Goal: Task Accomplishment & Management: Manage account settings

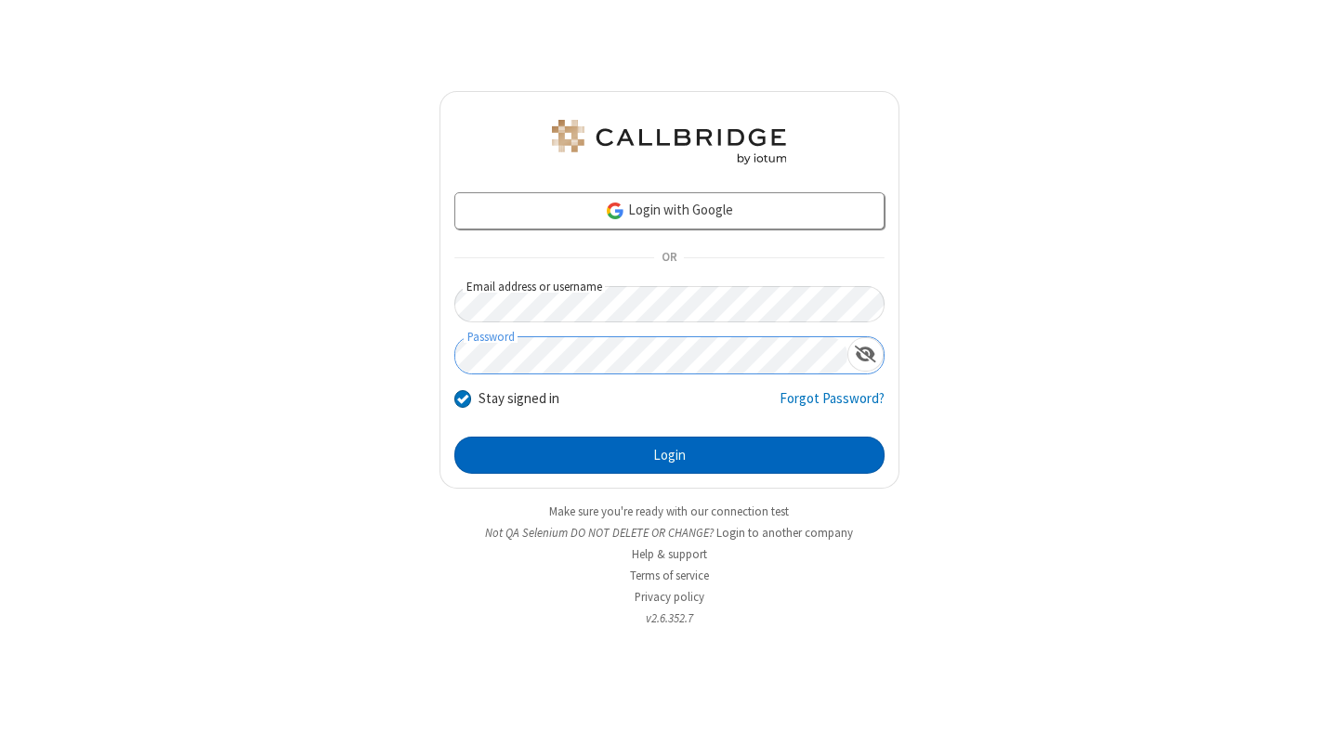
click at [669, 455] on button "Login" at bounding box center [670, 455] width 430 height 37
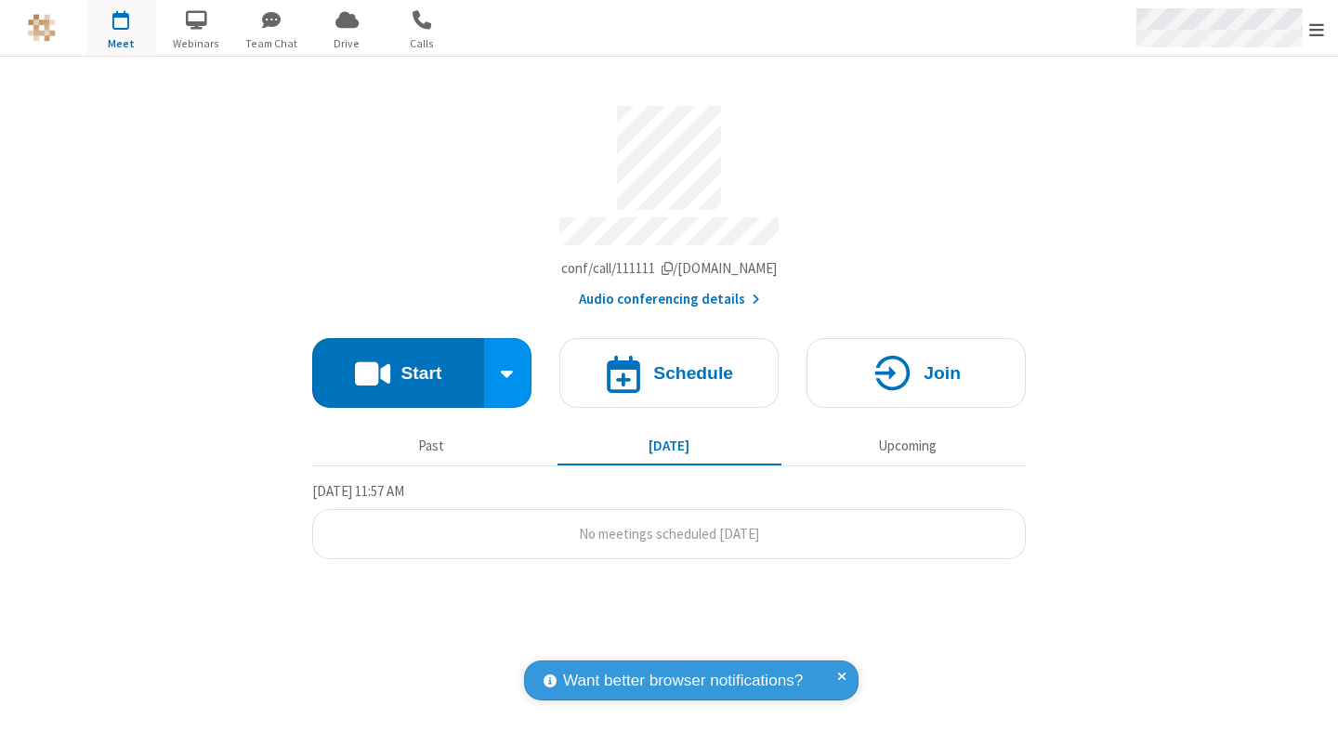
click at [1317, 29] on span "Open menu" at bounding box center [1317, 29] width 15 height 19
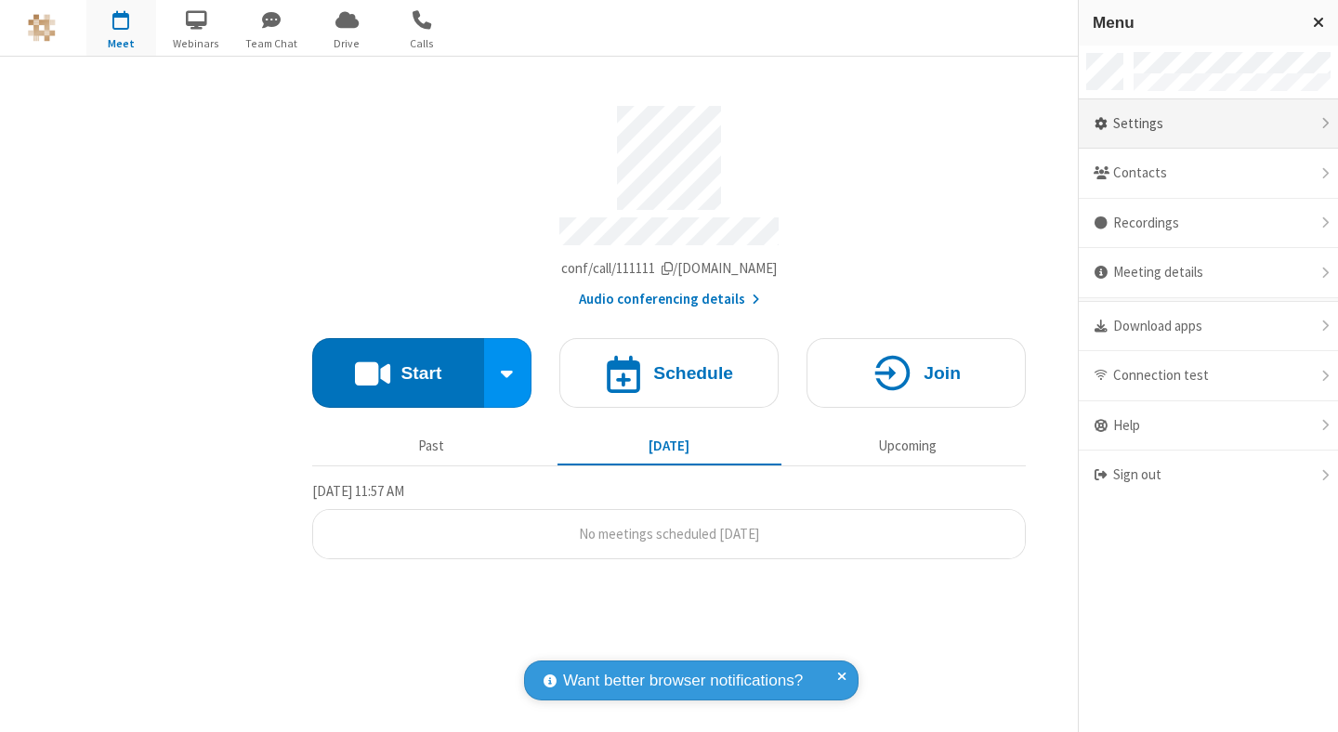
click at [1208, 124] on div "Settings" at bounding box center [1208, 124] width 259 height 50
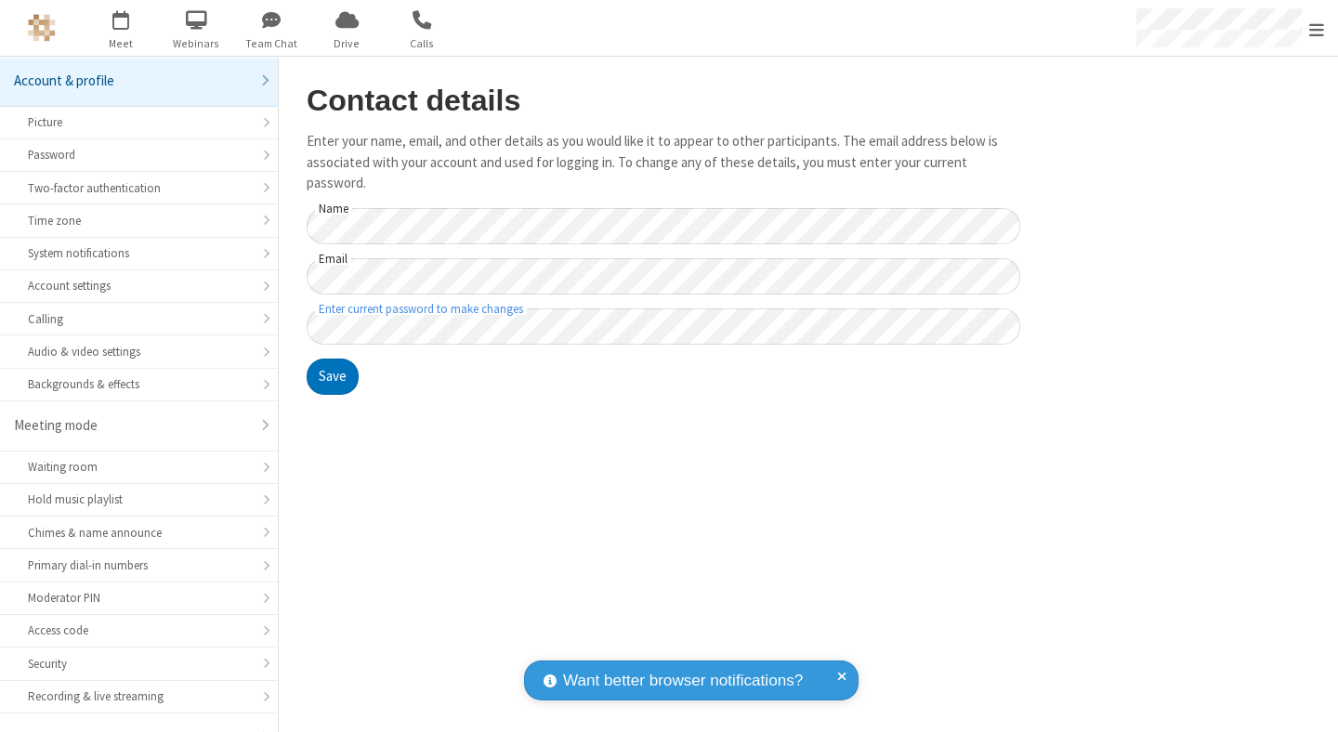
scroll to position [145, 0]
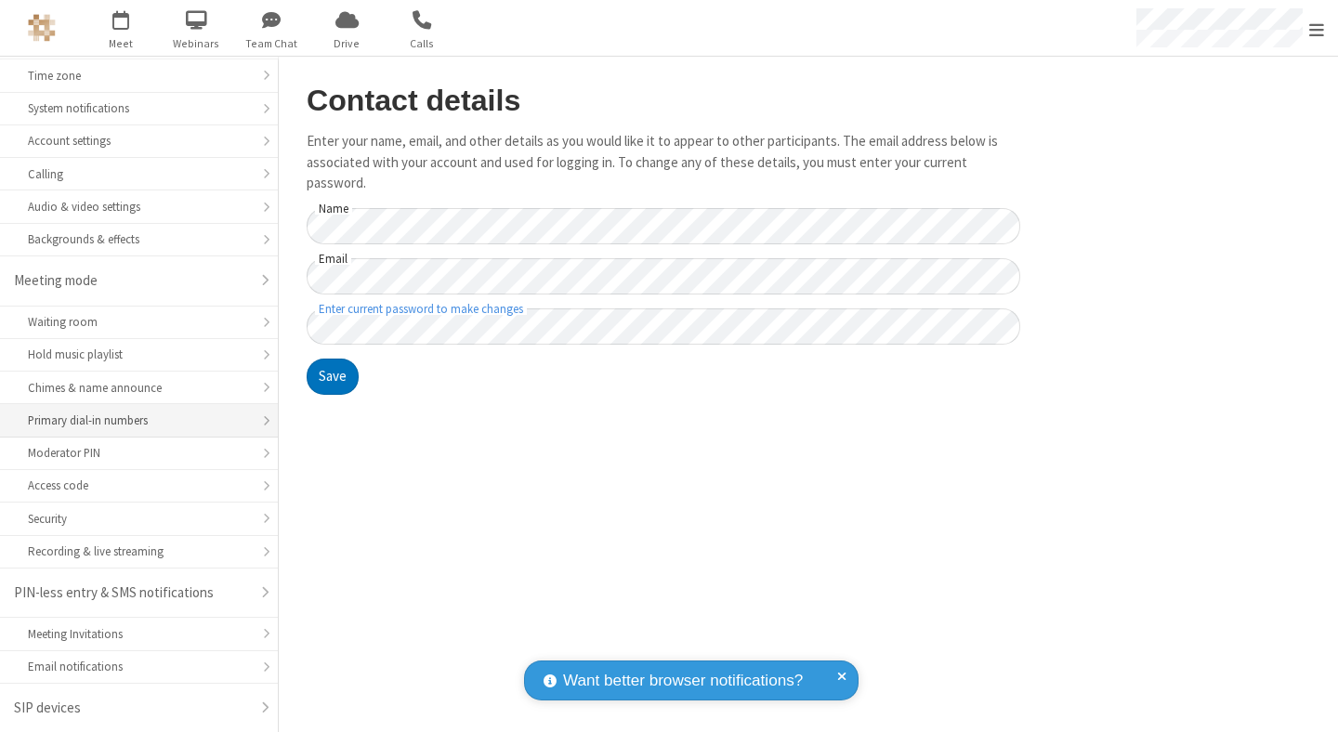
click at [132, 421] on div "Primary dial-in numbers" at bounding box center [139, 421] width 222 height 18
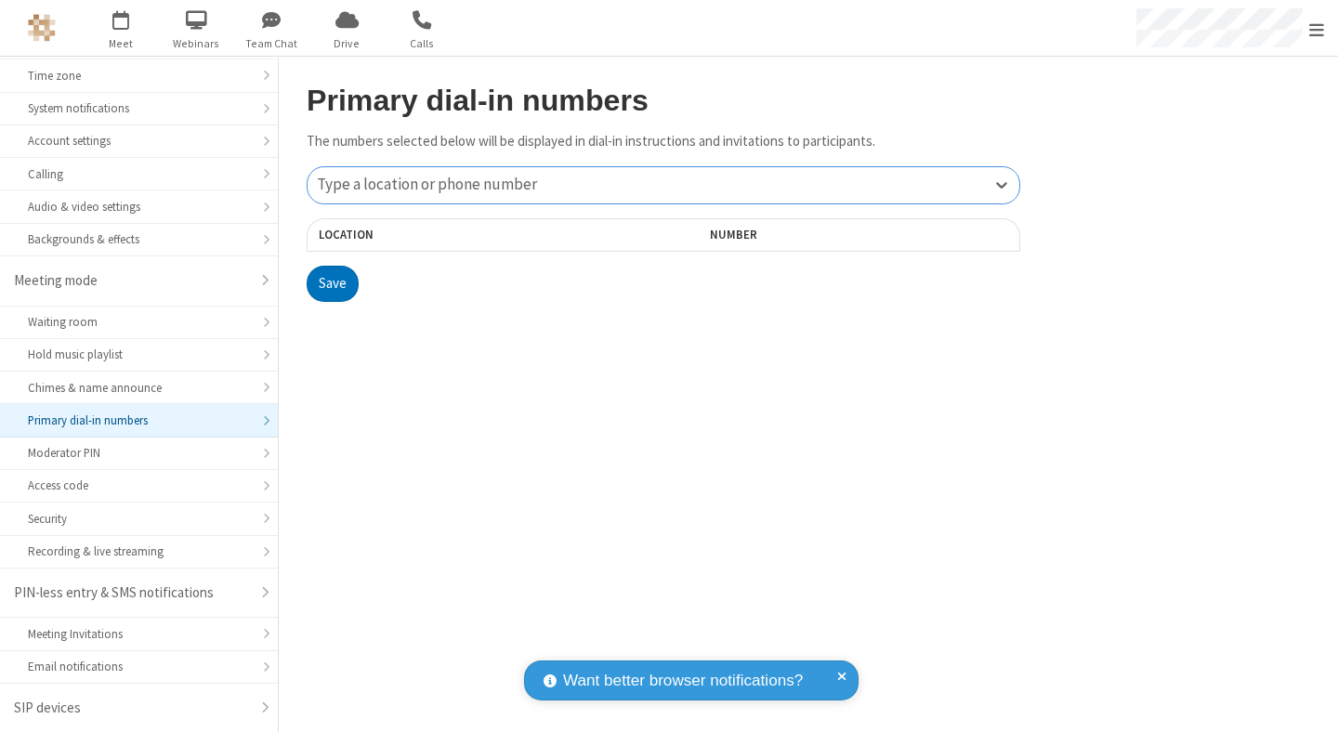
click at [664, 185] on div "Type a location or phone number" at bounding box center [664, 185] width 712 height 36
type input "+1 647 945 7513"
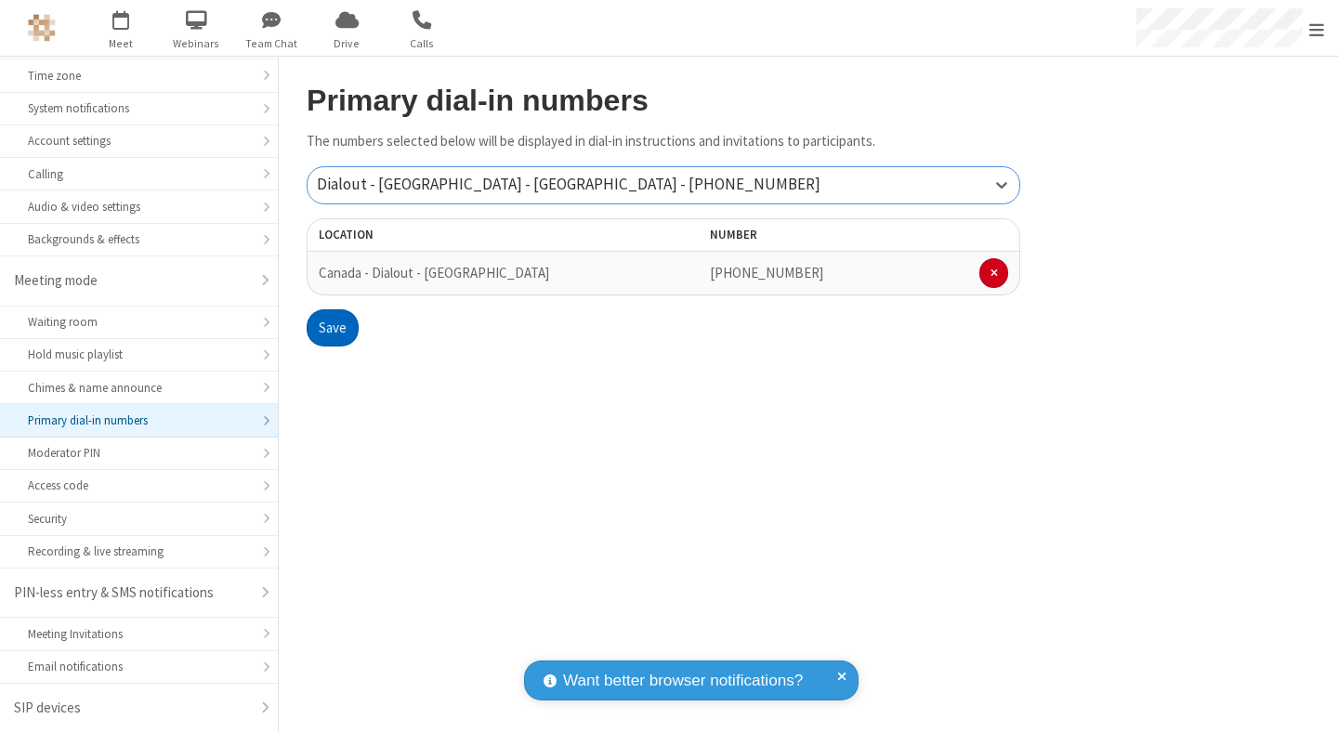
click at [332, 328] on button "Save" at bounding box center [333, 328] width 52 height 37
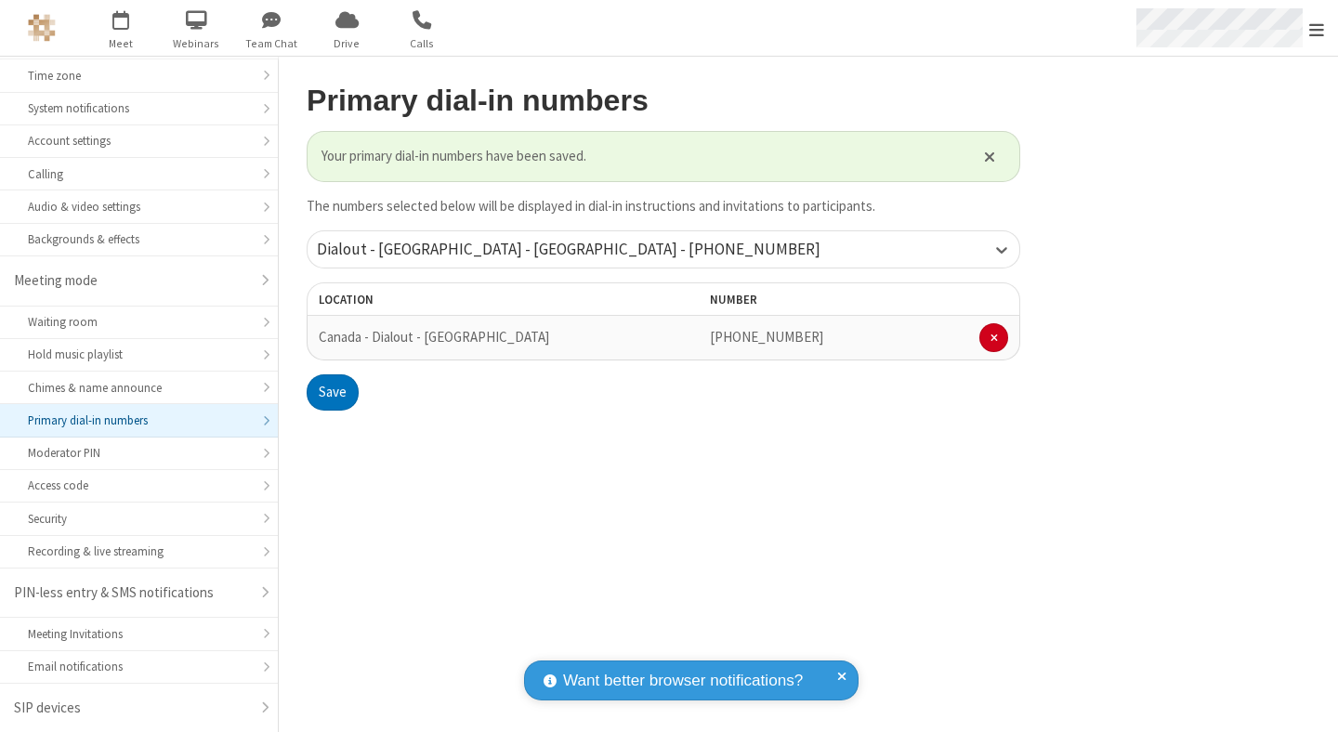
click at [1317, 29] on span "Open menu" at bounding box center [1317, 29] width 15 height 19
click at [121, 28] on span "button" at bounding box center [121, 20] width 70 height 32
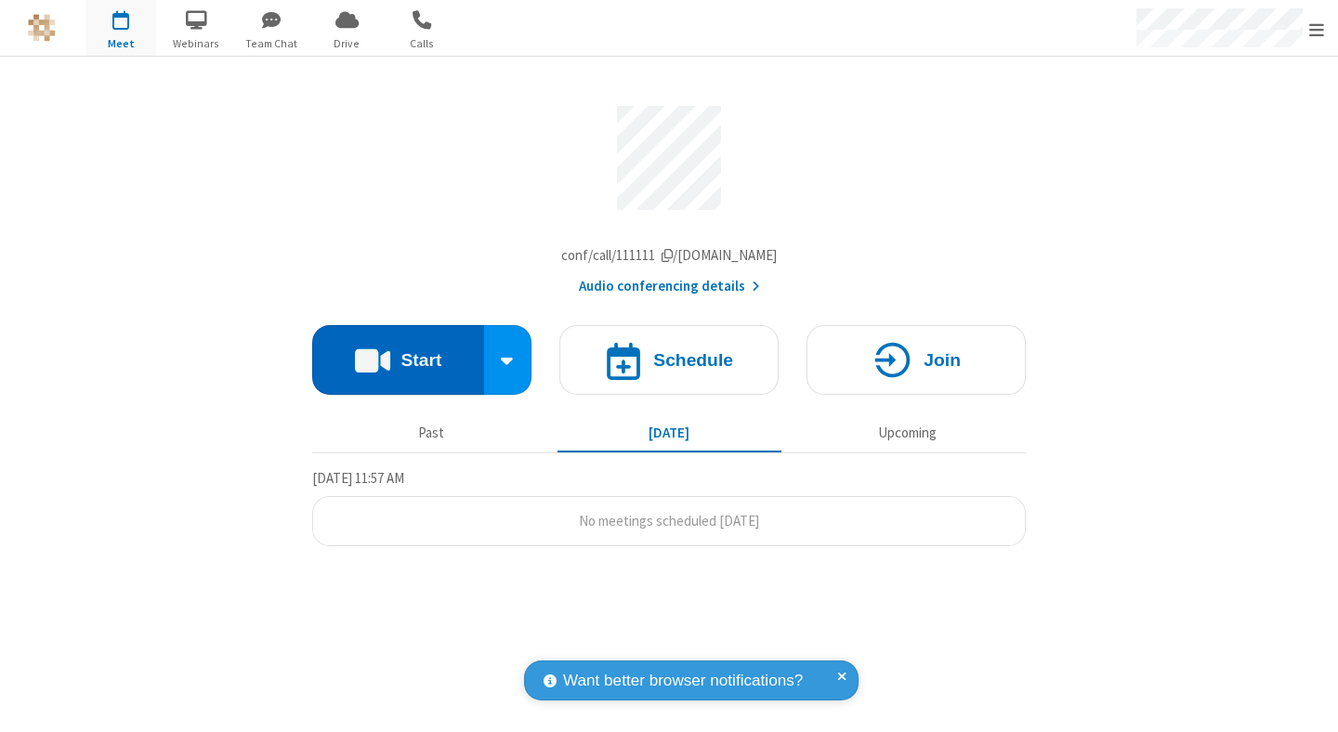
click at [398, 364] on button "Start" at bounding box center [398, 360] width 172 height 70
